Goal: Information Seeking & Learning: Learn about a topic

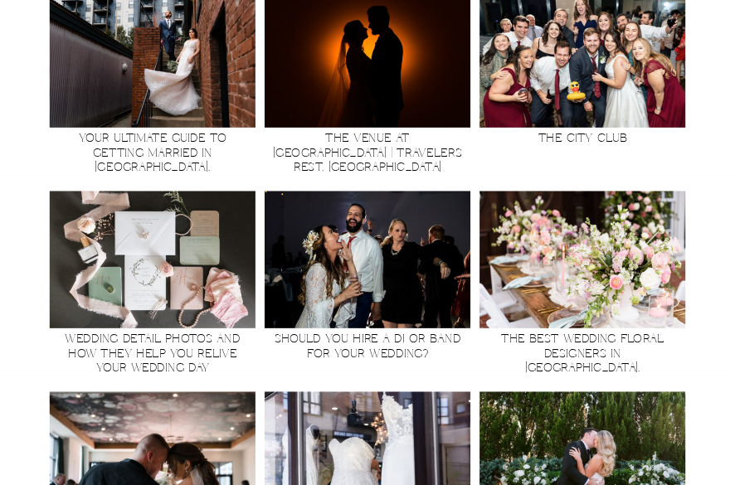
scroll to position [1645, 0]
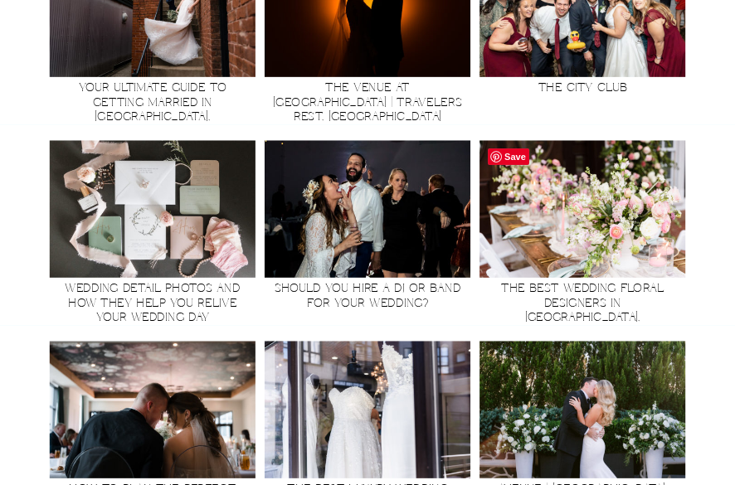
click at [628, 203] on img at bounding box center [582, 208] width 206 height 137
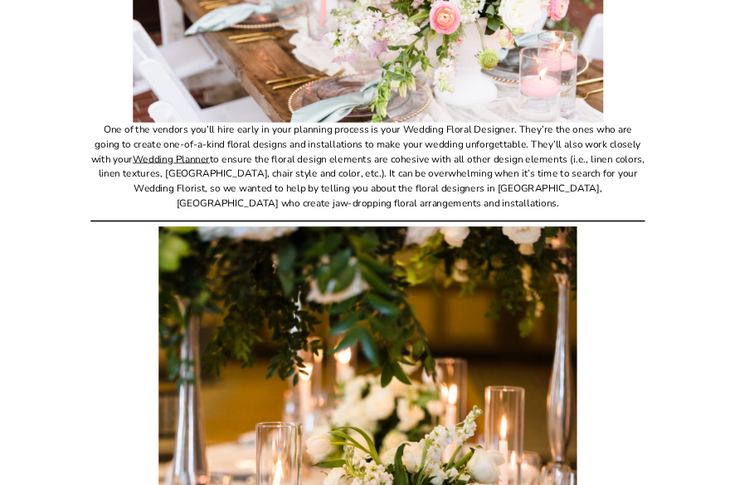
scroll to position [404, 0]
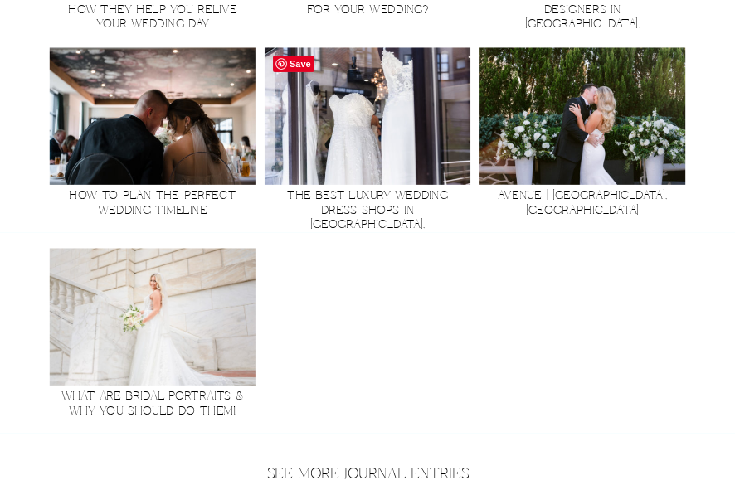
scroll to position [1931, 0]
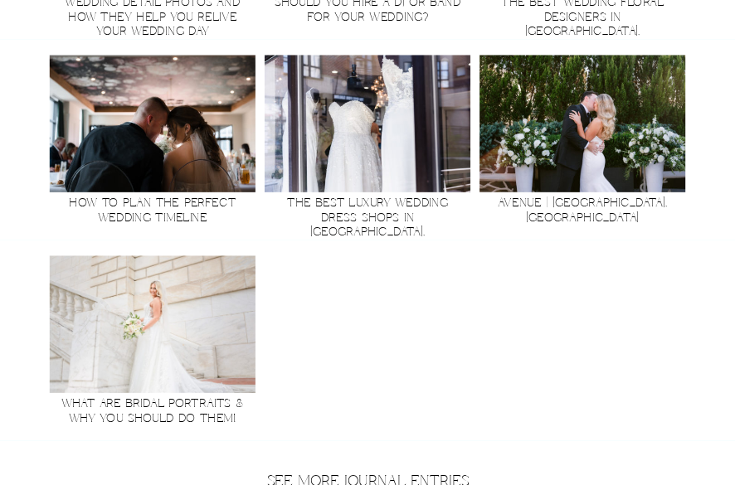
drag, startPoint x: 555, startPoint y: 2, endPoint x: 507, endPoint y: 331, distance: 331.8
